Goal: Task Accomplishment & Management: Use online tool/utility

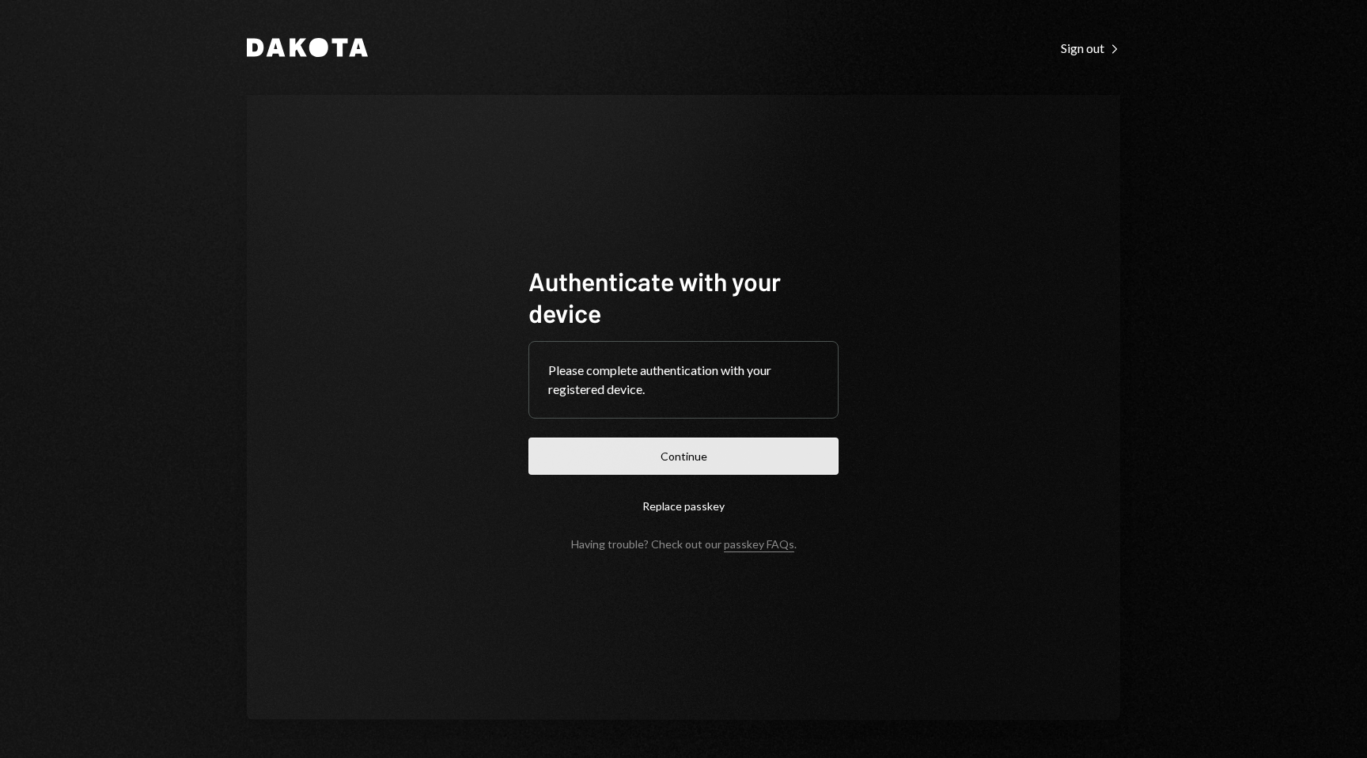
click at [731, 462] on button "Continue" at bounding box center [684, 456] width 310 height 37
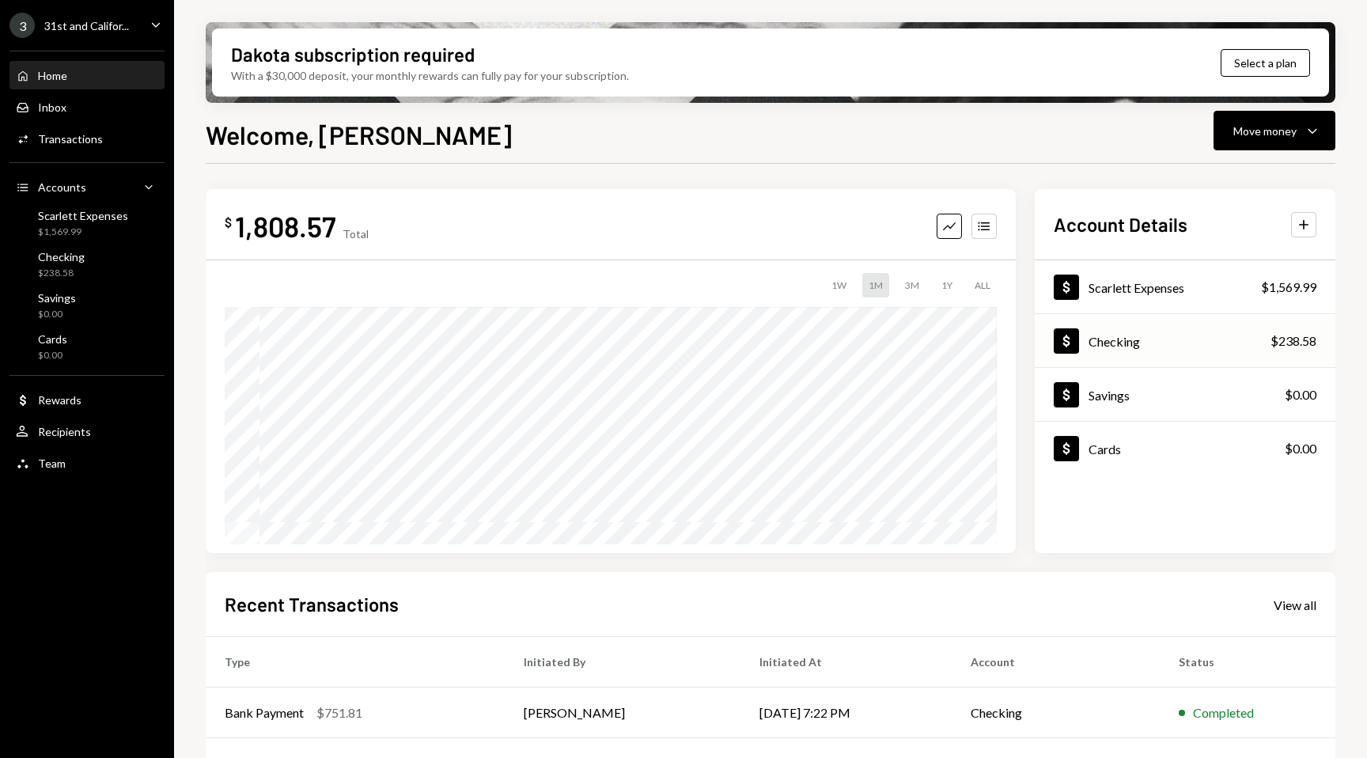
click at [1221, 339] on div "Dollar Checking $238.58" at bounding box center [1185, 341] width 301 height 51
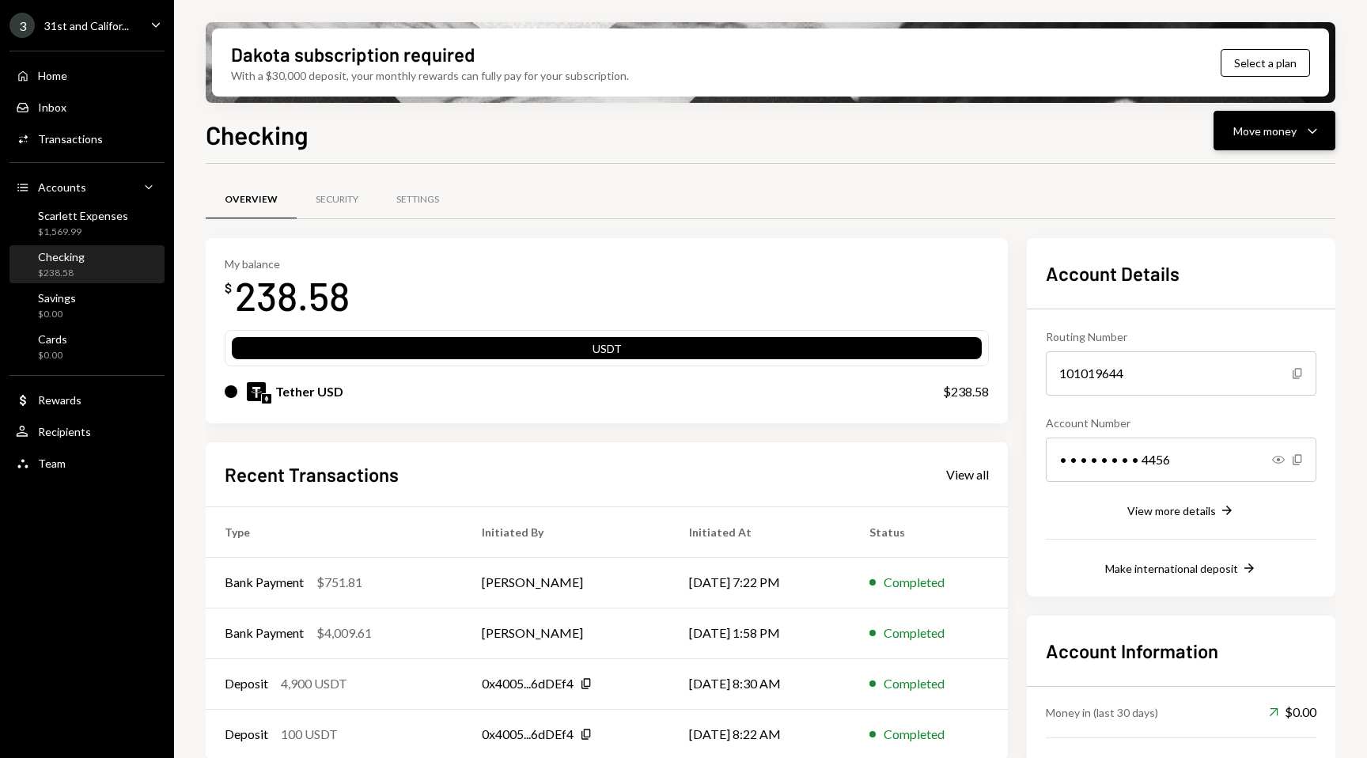
click at [1271, 133] on div "Move money" at bounding box center [1264, 131] width 63 height 17
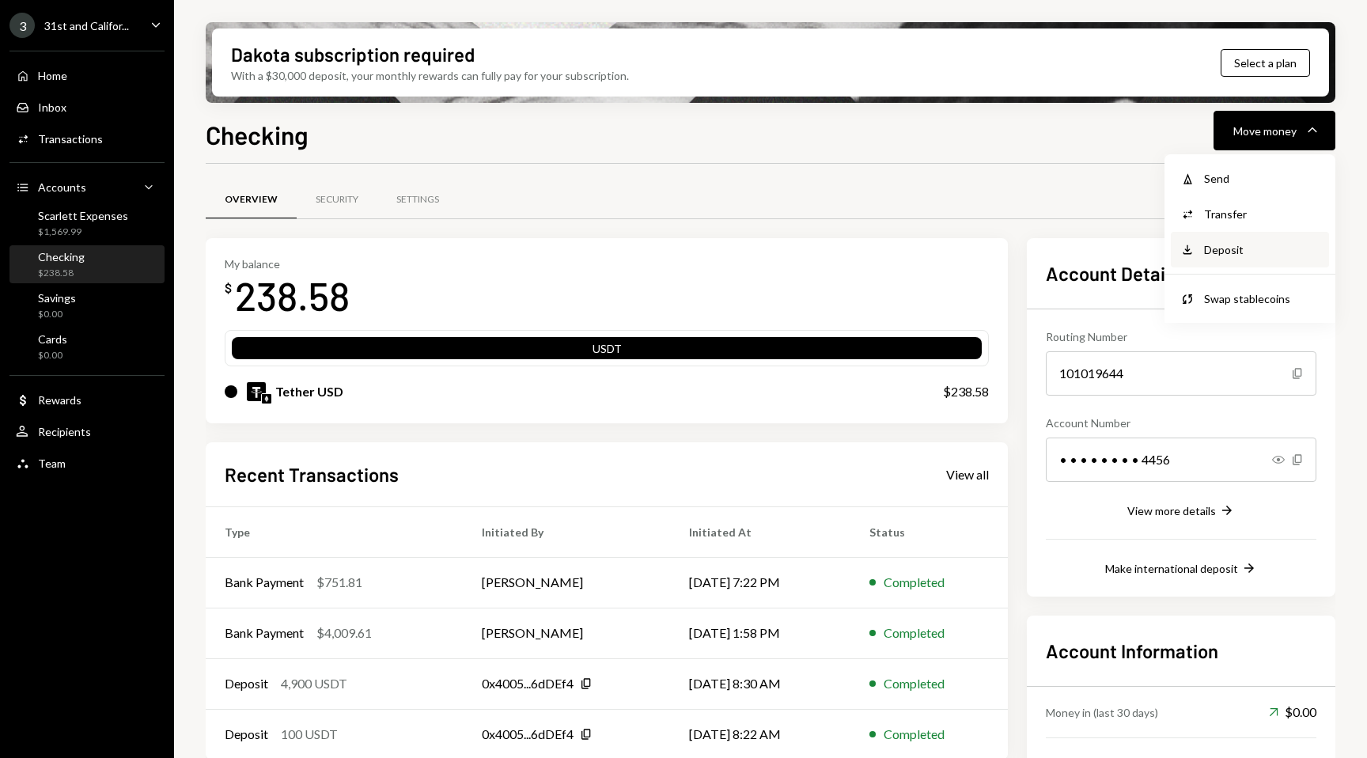
click at [1243, 254] on div "Deposit" at bounding box center [1262, 249] width 116 height 17
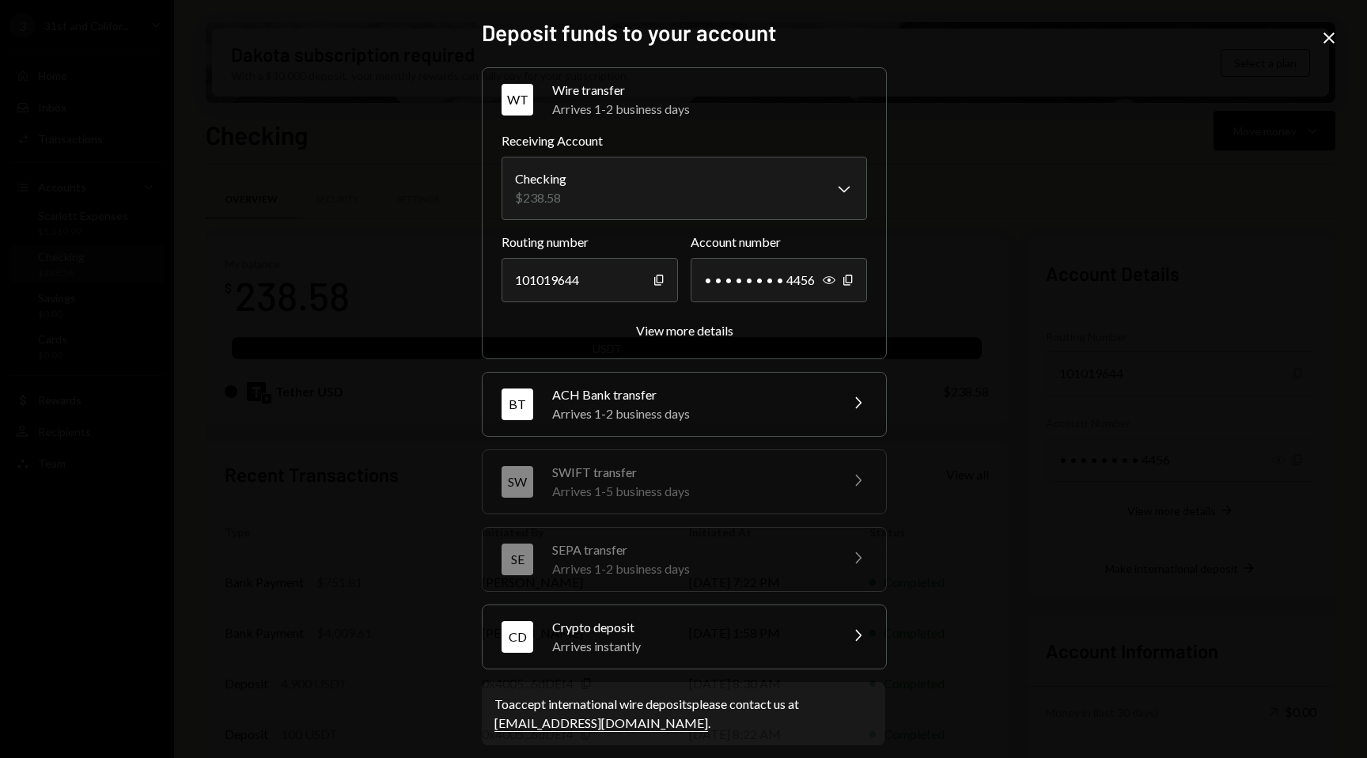
scroll to position [13, 0]
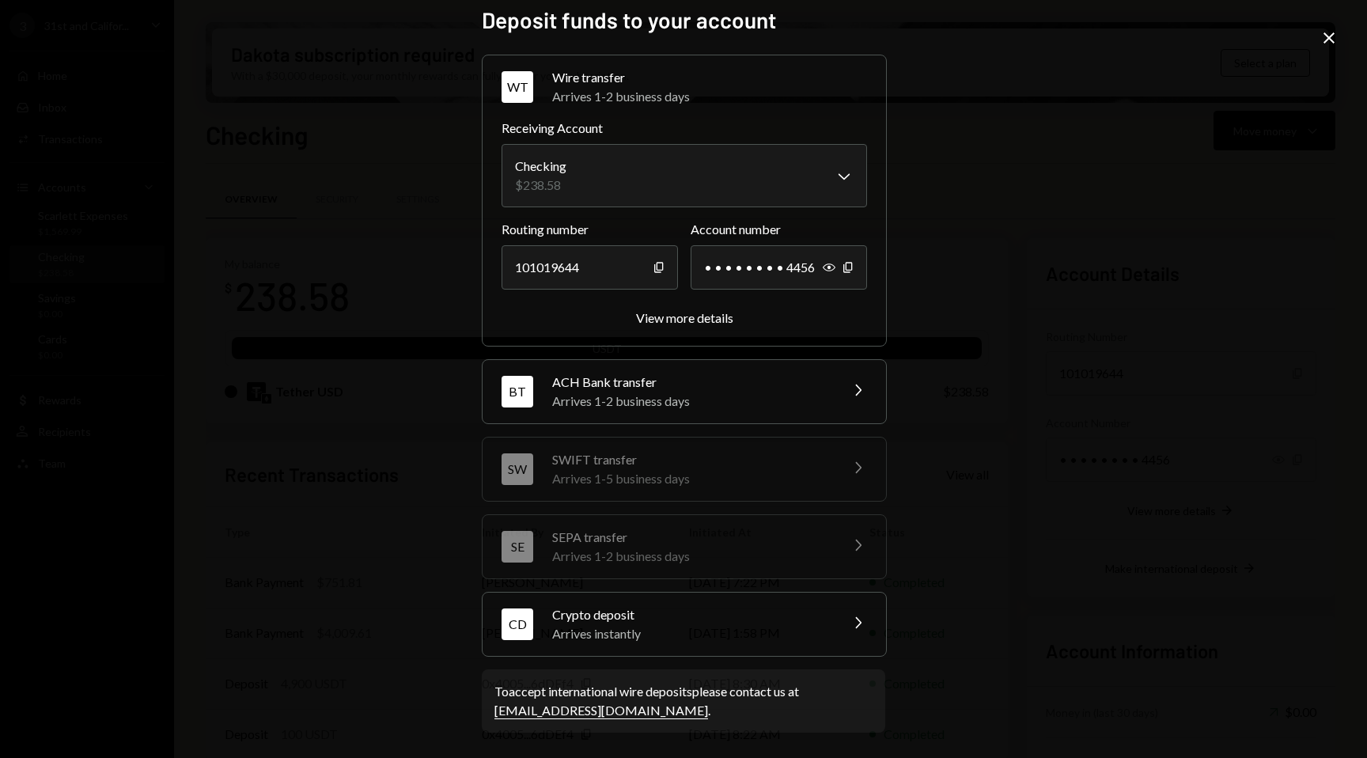
click at [649, 604] on div "CD Crypto deposit Arrives instantly Chevron Right" at bounding box center [684, 624] width 403 height 63
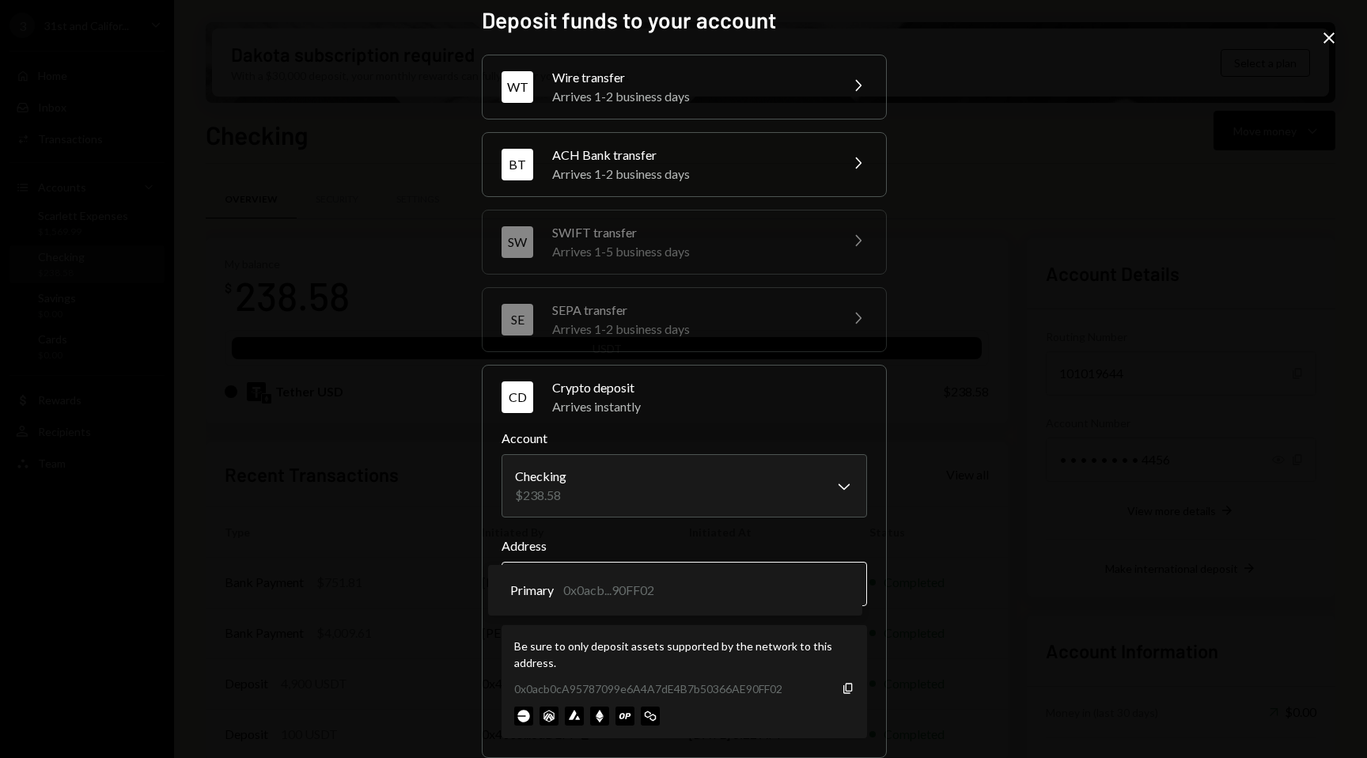
click at [685, 581] on body "3 31st and Califor... Caret Down Home Home Inbox Inbox Activities Transactions …" at bounding box center [683, 379] width 1367 height 758
click at [846, 687] on icon "Copy" at bounding box center [848, 688] width 13 height 13
click at [843, 690] on icon "button" at bounding box center [847, 688] width 9 height 10
